Goal: Transaction & Acquisition: Book appointment/travel/reservation

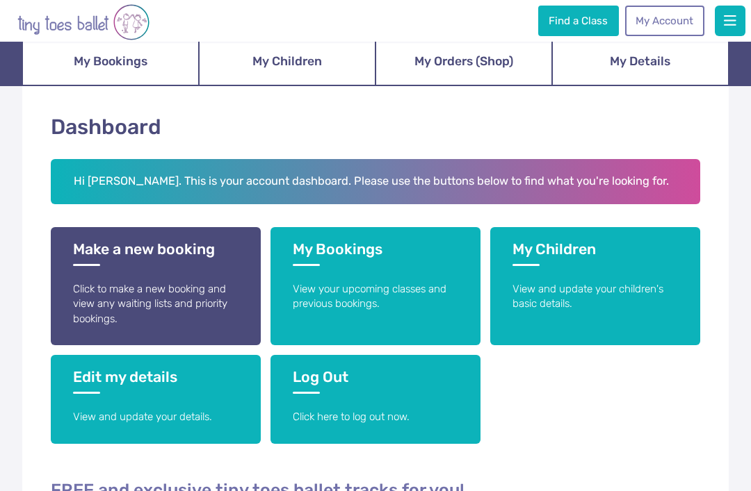
scroll to position [127, 0]
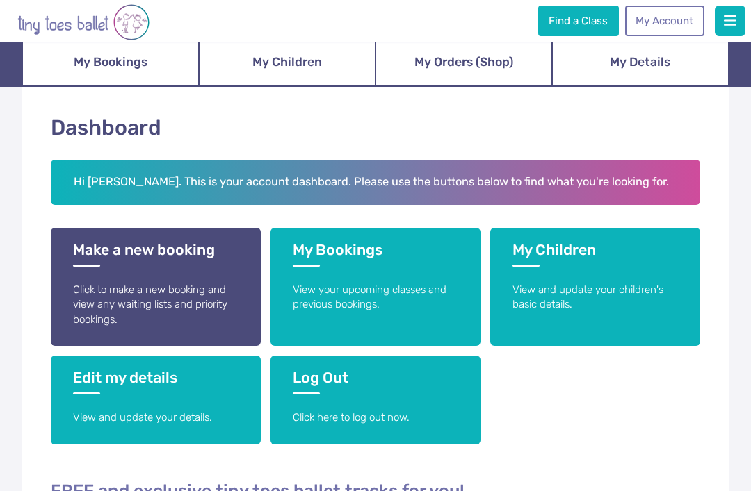
click at [174, 258] on h3 "Make a new booking" at bounding box center [155, 254] width 165 height 26
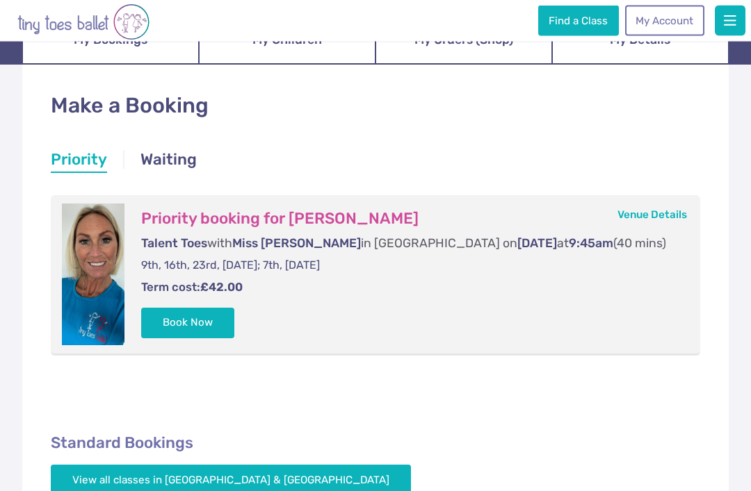
scroll to position [149, 0]
click at [196, 321] on button "Book Now" at bounding box center [187, 323] width 93 height 31
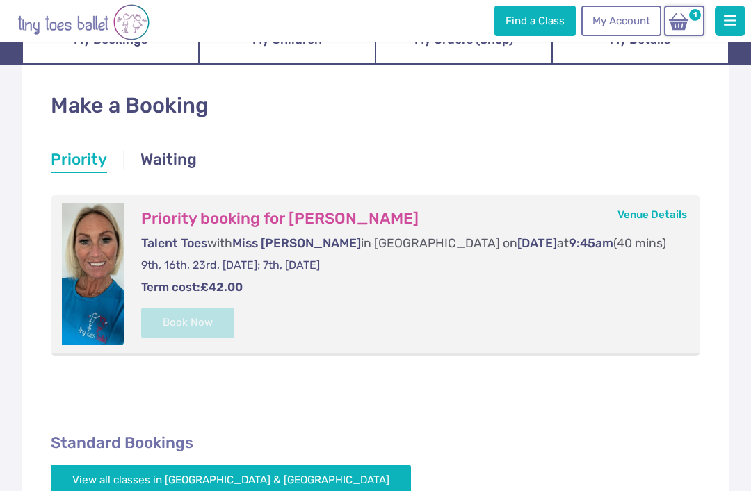
click at [744, 19] on button "button" at bounding box center [729, 21] width 31 height 31
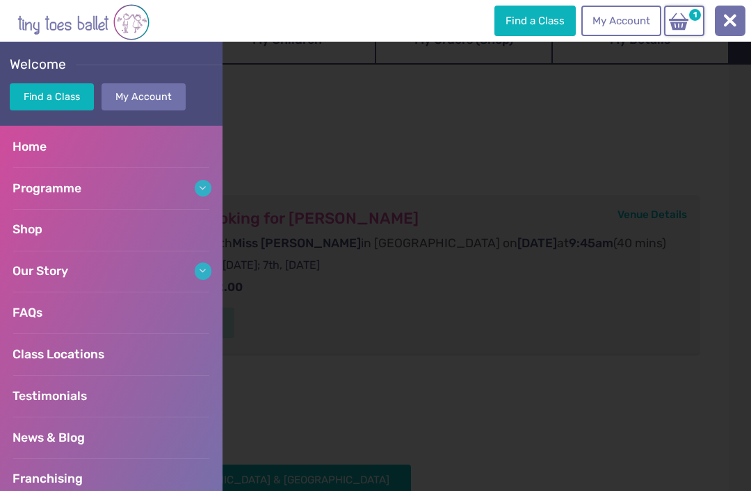
click at [687, 28] on img at bounding box center [678, 21] width 26 height 19
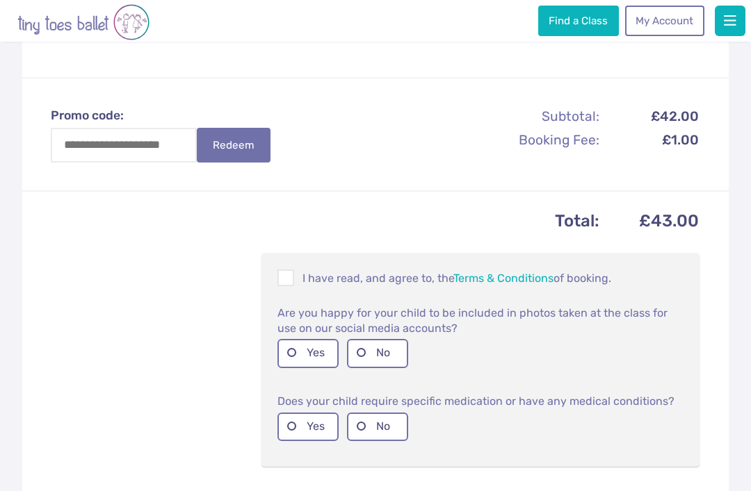
scroll to position [387, 0]
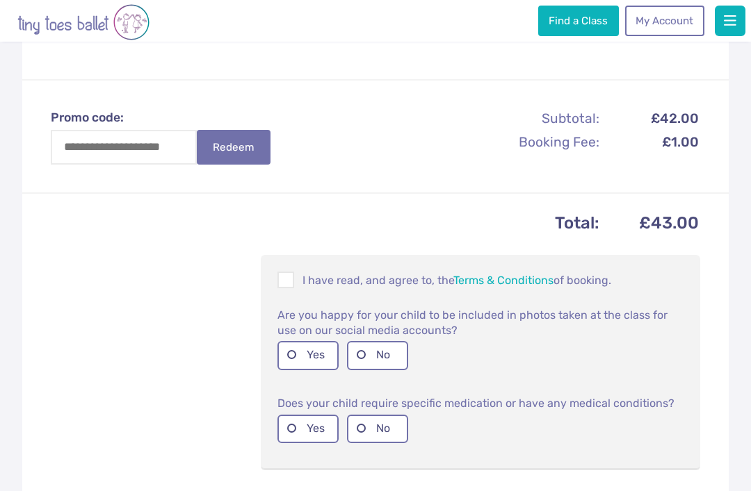
click at [289, 276] on span at bounding box center [286, 282] width 15 height 13
click at [304, 341] on label "Yes" at bounding box center [307, 355] width 61 height 28
click at [375, 415] on label "No" at bounding box center [377, 429] width 61 height 28
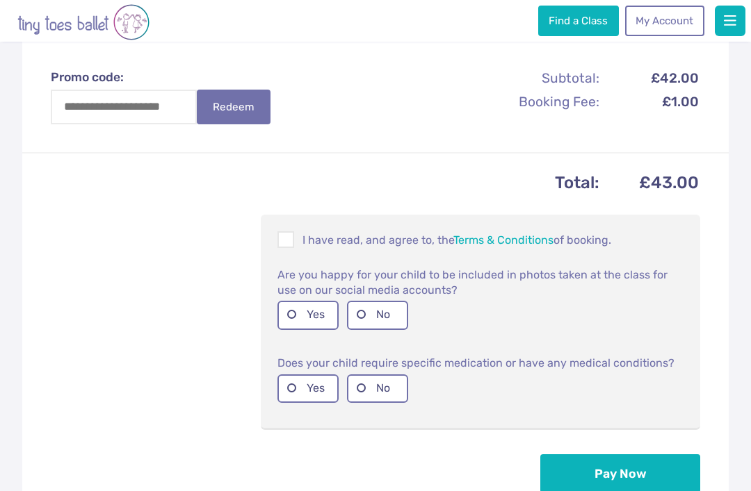
scroll to position [432, 0]
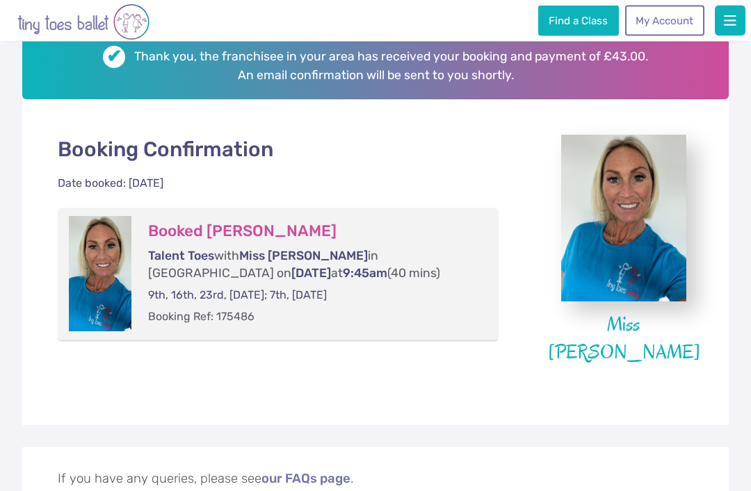
scroll to position [181, 0]
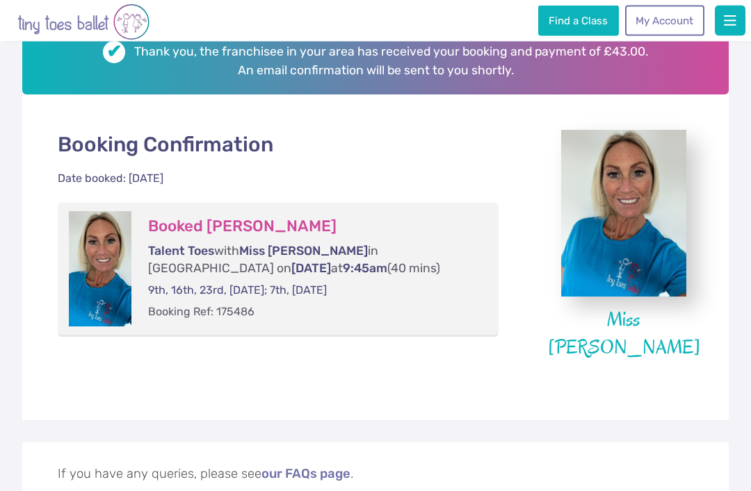
click at [750, 360] on html "Reviews Our Locations Contact Us FAQs Programme Weekly Classes Inclusive Dance …" at bounding box center [375, 412] width 751 height 1187
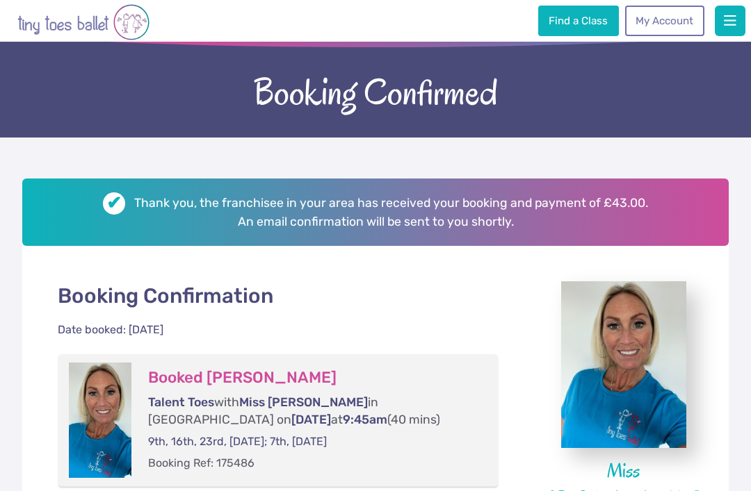
scroll to position [0, 0]
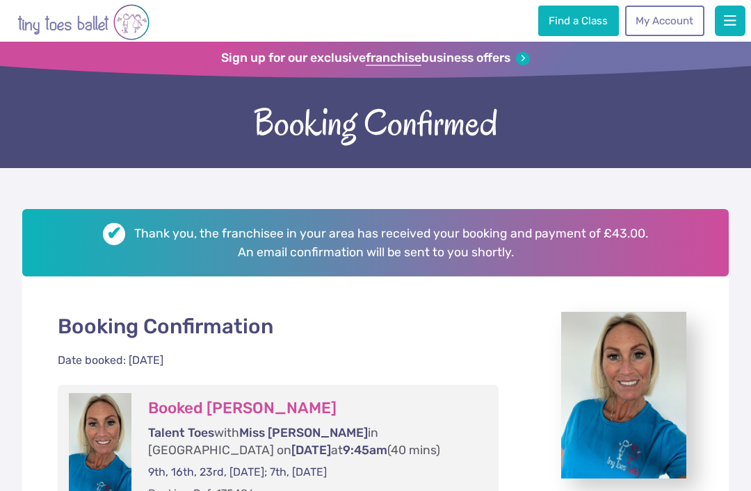
click at [682, 23] on link "My Account" at bounding box center [664, 21] width 79 height 31
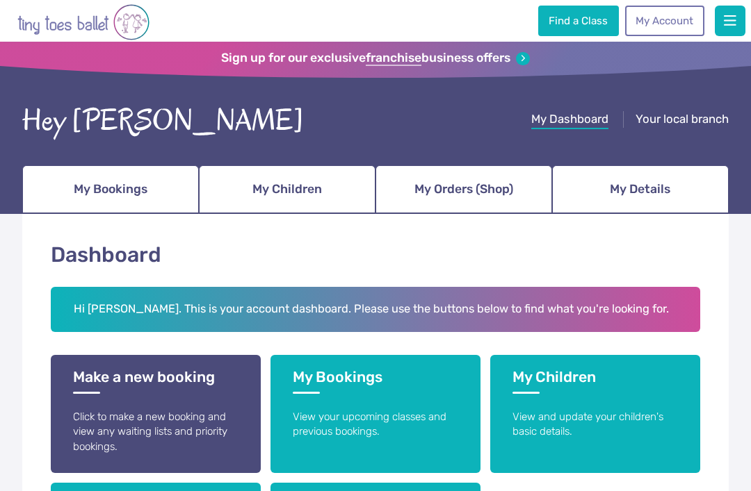
click at [496, 191] on span "My Orders (Shop)" at bounding box center [463, 189] width 99 height 24
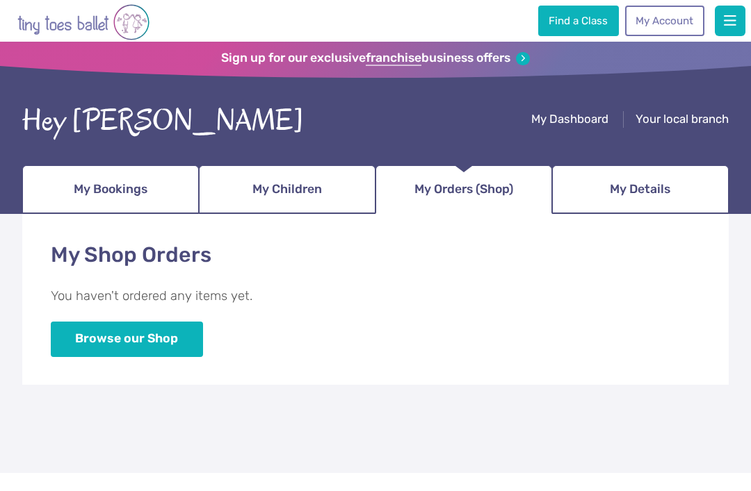
click at [742, 24] on button "button" at bounding box center [729, 21] width 31 height 31
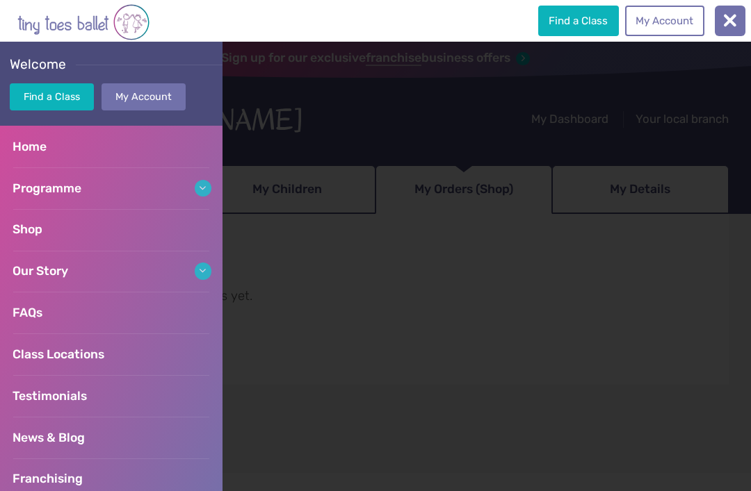
click at [158, 227] on link "Shop" at bounding box center [111, 230] width 222 height 42
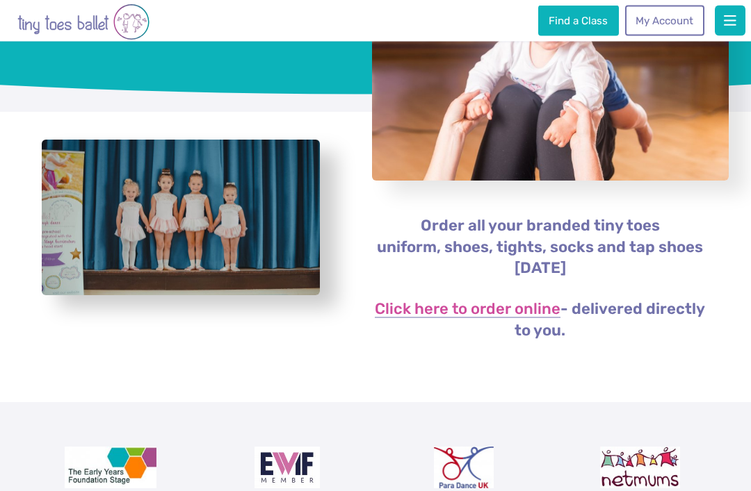
scroll to position [137, 0]
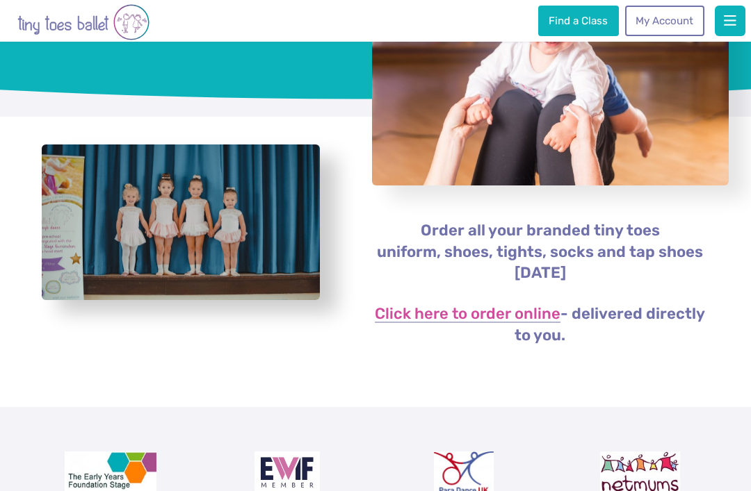
click at [509, 314] on link "Click here to order online" at bounding box center [468, 314] width 186 height 17
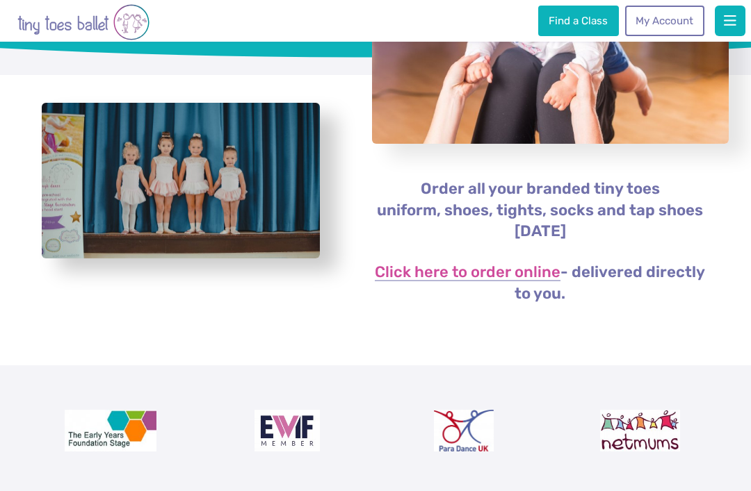
scroll to position [181, 0]
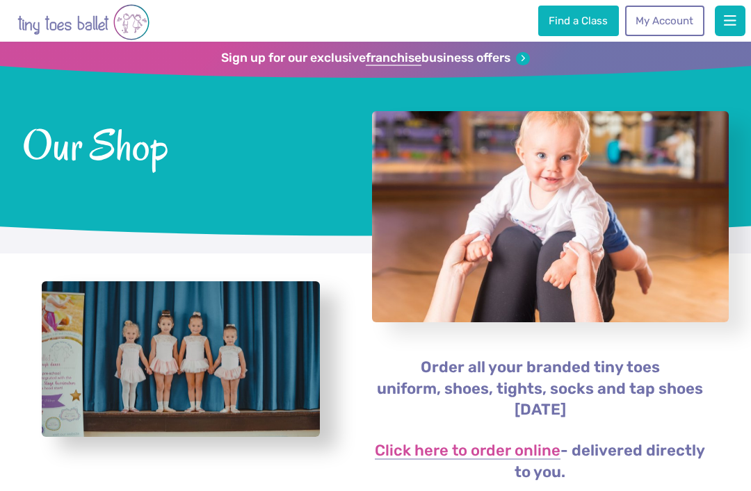
scroll to position [181, 0]
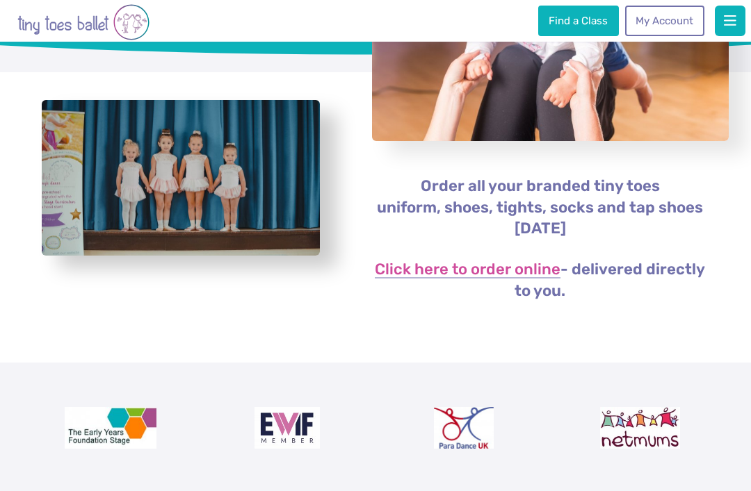
click at [732, 27] on span "button" at bounding box center [729, 21] width 13 height 14
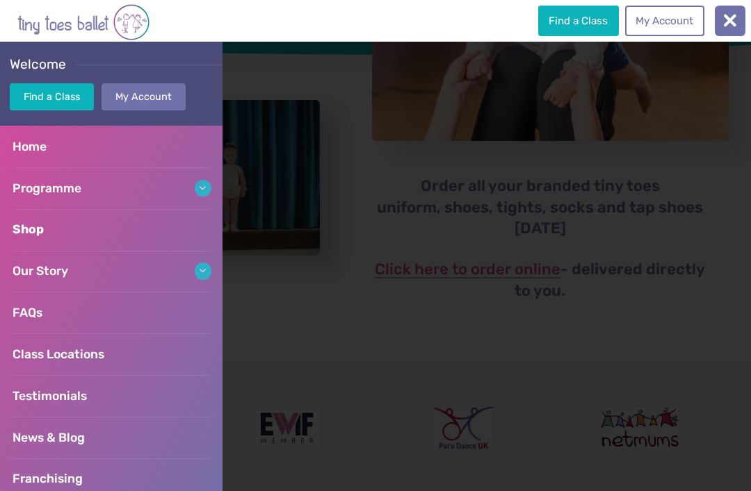
scroll to position [0, 0]
click at [682, 18] on link "My Account" at bounding box center [664, 21] width 79 height 31
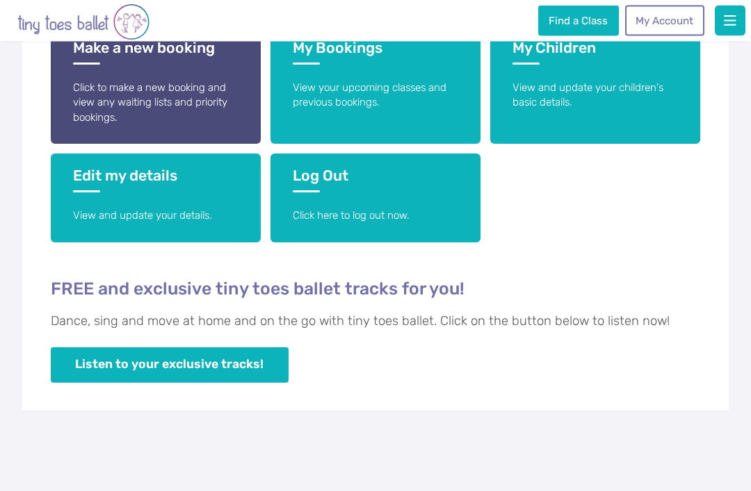
scroll to position [329, 0]
click at [229, 360] on link "Listen to your exclusive tracks!" at bounding box center [170, 364] width 238 height 35
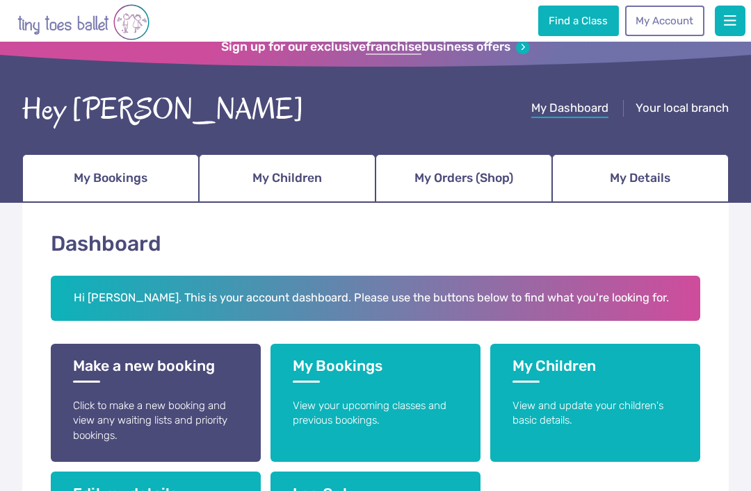
scroll to position [40, 0]
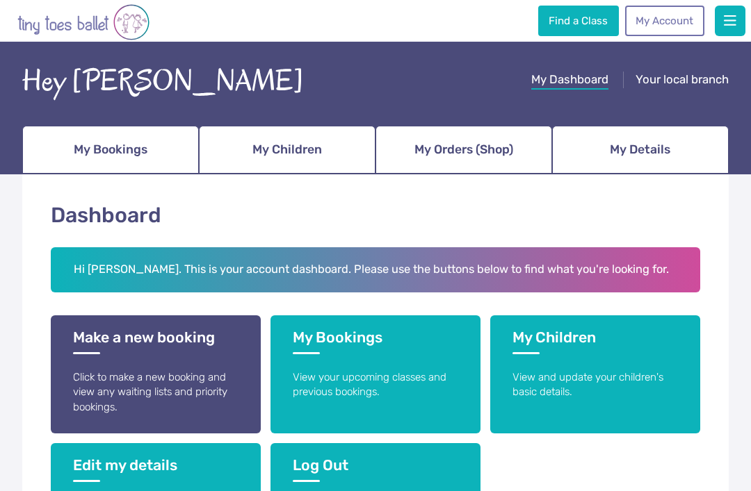
click at [741, 16] on button "button" at bounding box center [729, 21] width 31 height 31
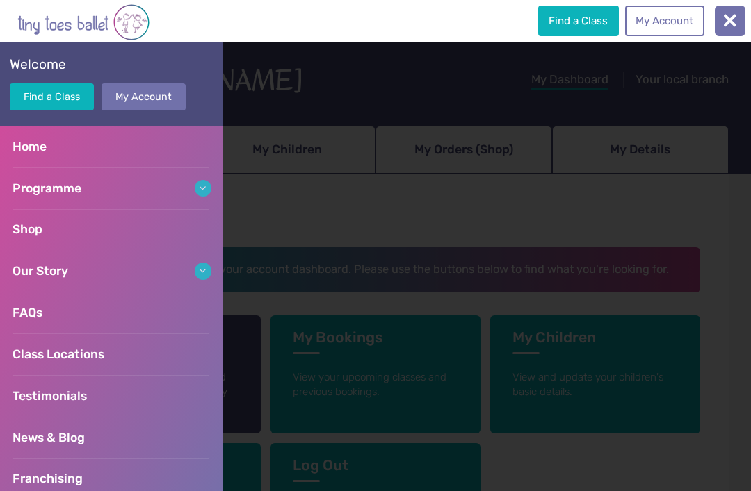
click at [749, 270] on div at bounding box center [375, 267] width 751 height 450
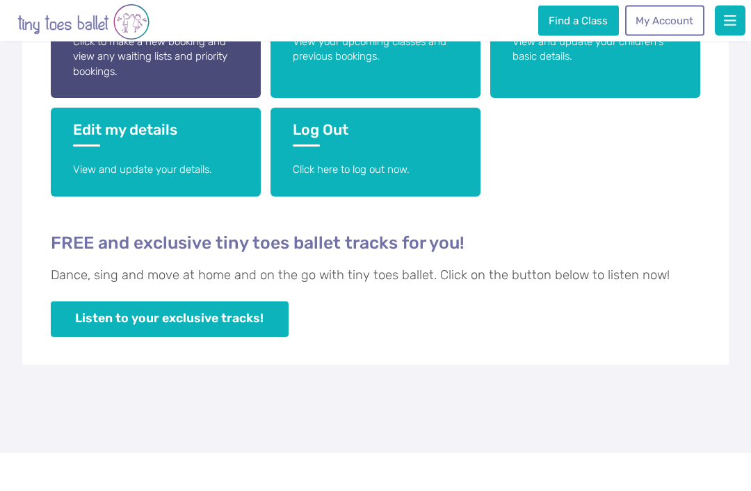
scroll to position [375, 0]
click at [366, 165] on p "Click here to log out now." at bounding box center [375, 170] width 165 height 15
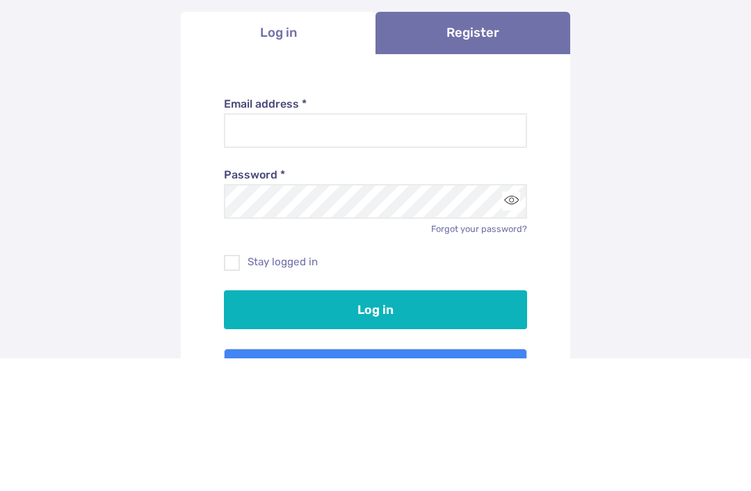
scroll to position [133, 0]
